Goal: Navigation & Orientation: Understand site structure

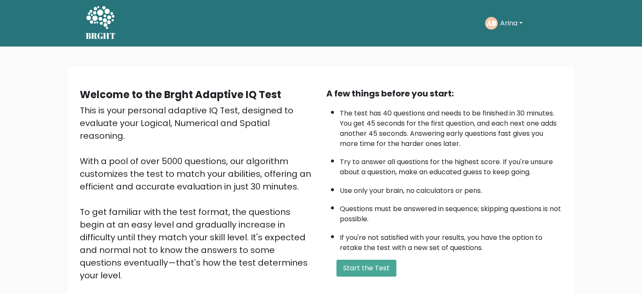
click at [493, 25] on text "AB" at bounding box center [491, 23] width 10 height 10
click at [513, 14] on div "AB Arina Dashboard Profile Settings Logout" at bounding box center [521, 23] width 72 height 19
click at [514, 20] on button "Arina" at bounding box center [511, 23] width 27 height 11
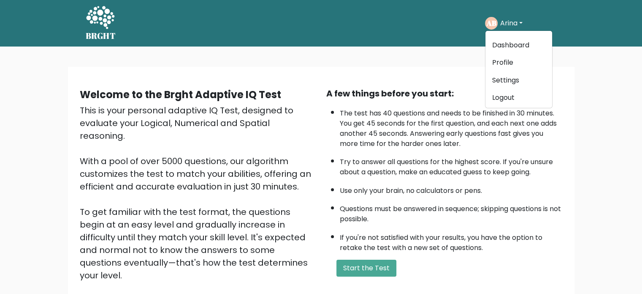
click at [508, 37] on ul "Dashboard Profile Settings Logout" at bounding box center [519, 69] width 68 height 78
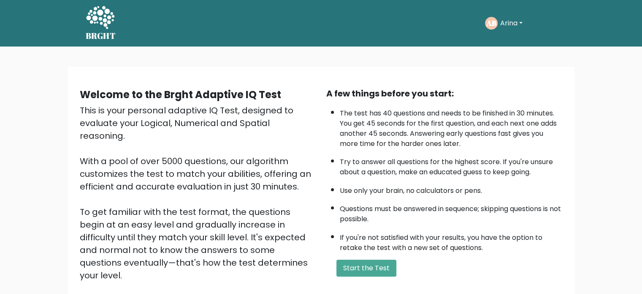
click at [510, 21] on button "Arina" at bounding box center [511, 23] width 27 height 11
click at [512, 39] on link "Dashboard" at bounding box center [519, 45] width 67 height 14
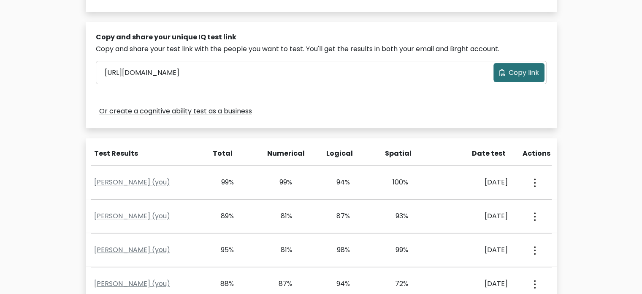
scroll to position [296, 0]
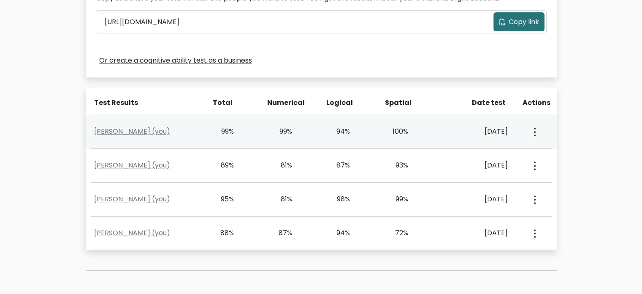
click at [536, 131] on button "button" at bounding box center [534, 131] width 7 height 26
click at [546, 149] on link "View Profile" at bounding box center [564, 156] width 67 height 14
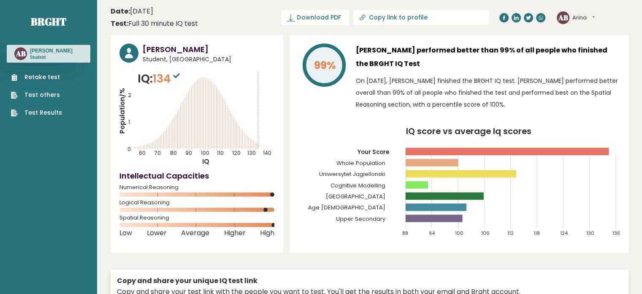
click at [62, 95] on ul "Retake test Test others Test Results" at bounding box center [37, 95] width 60 height 44
click at [49, 95] on link "Test others" at bounding box center [36, 94] width 51 height 9
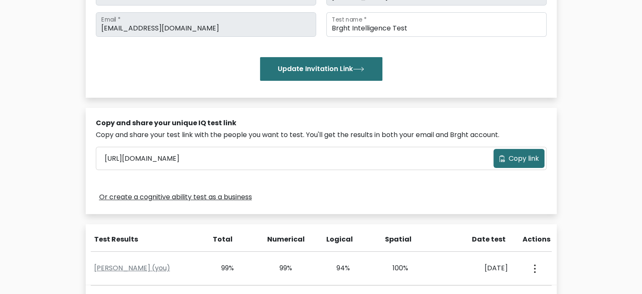
scroll to position [169, 0]
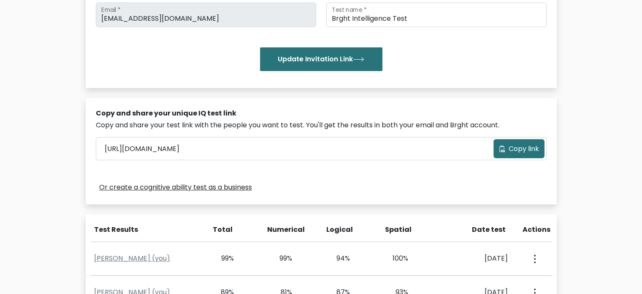
click at [166, 183] on link "Or create a cognitive ability test as a business" at bounding box center [175, 187] width 153 height 10
click at [193, 189] on link "Or create a cognitive ability test as a business" at bounding box center [175, 187] width 153 height 10
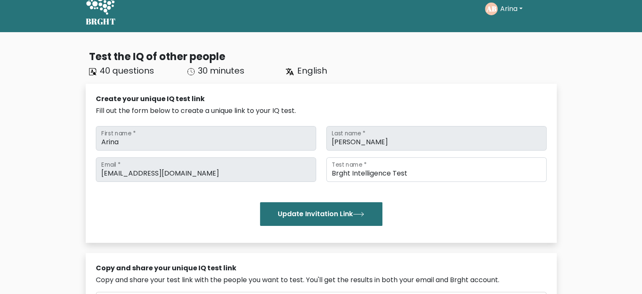
scroll to position [0, 0]
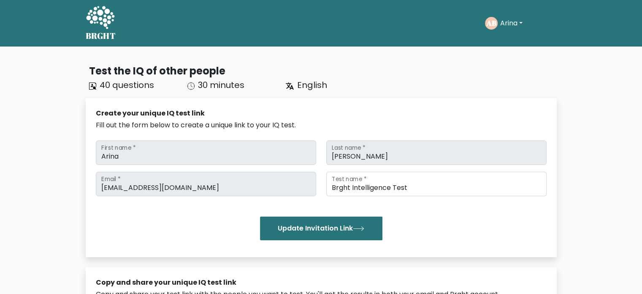
click at [98, 23] on icon at bounding box center [100, 17] width 29 height 25
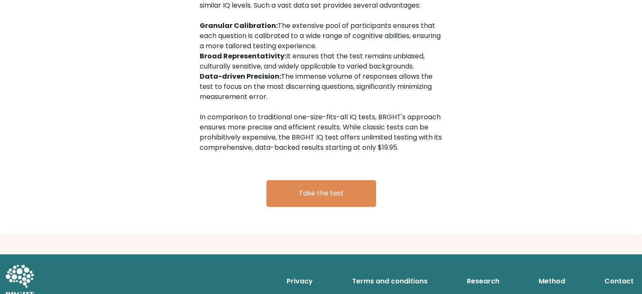
scroll to position [1396, 0]
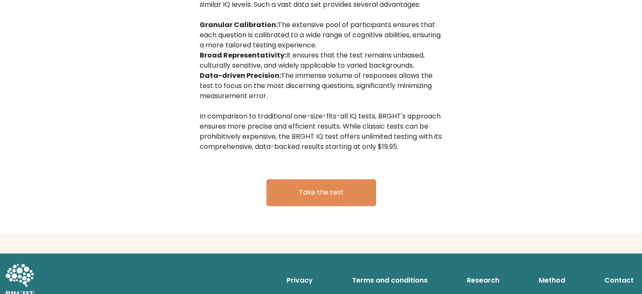
click at [476, 271] on link "Research" at bounding box center [483, 279] width 39 height 17
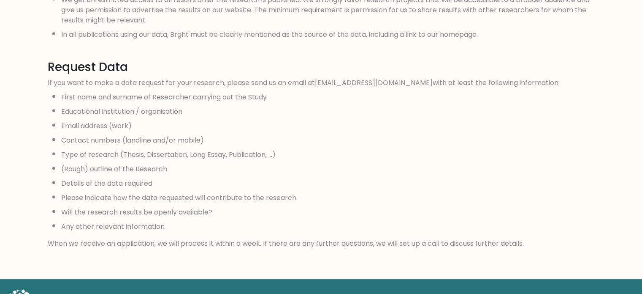
scroll to position [802, 0]
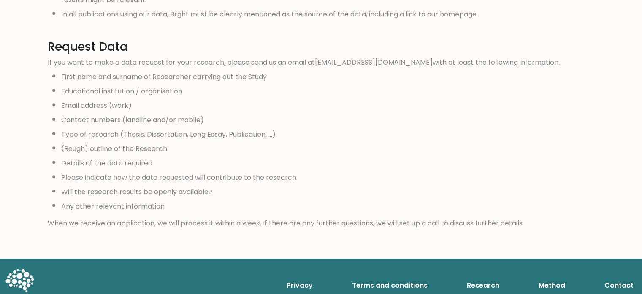
click at [551, 277] on link "Method" at bounding box center [552, 285] width 33 height 17
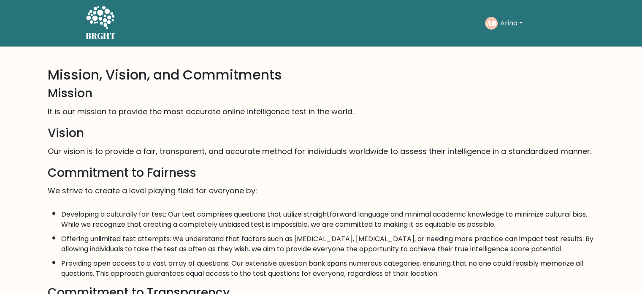
click at [97, 14] on icon at bounding box center [100, 17] width 29 height 25
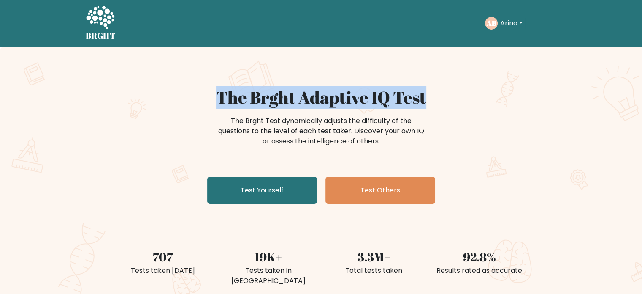
drag, startPoint x: 216, startPoint y: 91, endPoint x: 469, endPoint y: 106, distance: 253.4
click at [469, 106] on h1 "The Brght Adaptive IQ Test" at bounding box center [321, 97] width 412 height 20
copy h1 "The Brght Adaptive IQ Test"
